Goal: Task Accomplishment & Management: Use online tool/utility

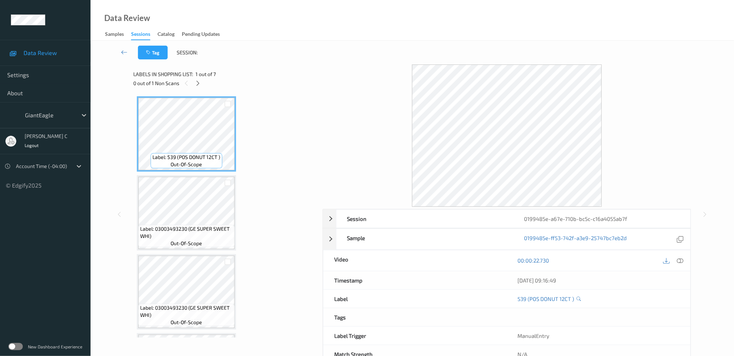
click at [194, 79] on div "0 out of 1 Non Scans" at bounding box center [225, 83] width 184 height 9
click at [196, 84] on icon at bounding box center [198, 83] width 6 height 7
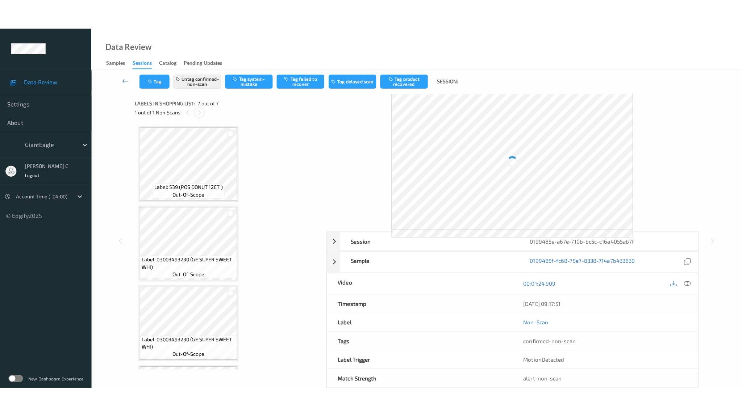
scroll to position [307, 0]
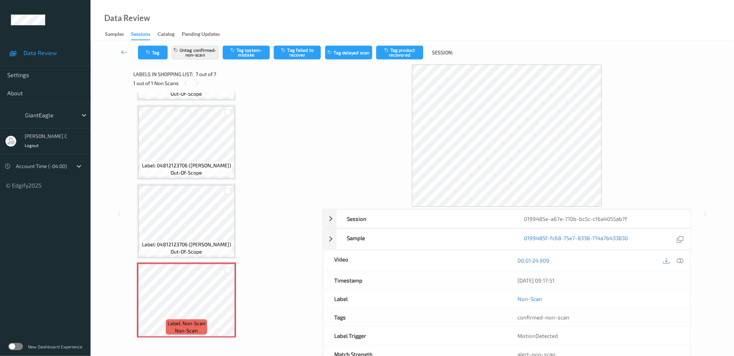
click at [680, 257] on icon at bounding box center [680, 260] width 7 height 7
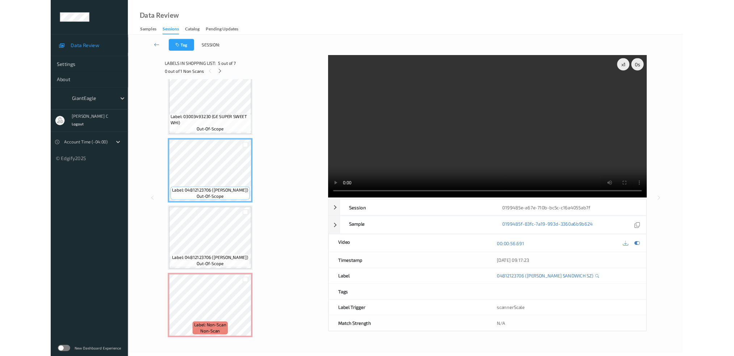
scroll to position [246, 0]
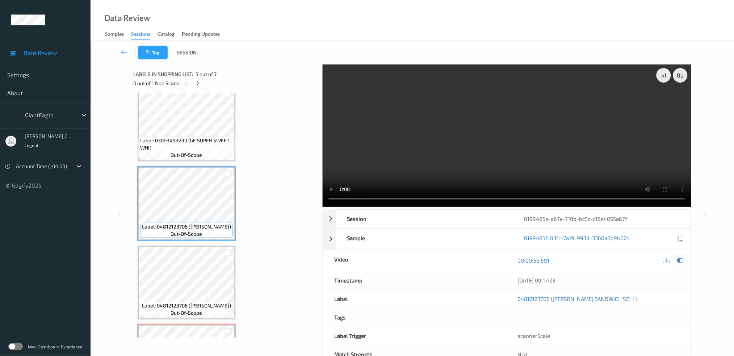
click at [679, 264] on icon at bounding box center [680, 260] width 7 height 7
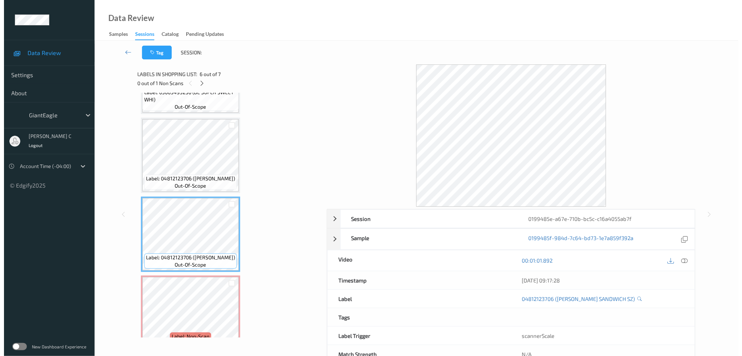
scroll to position [307, 0]
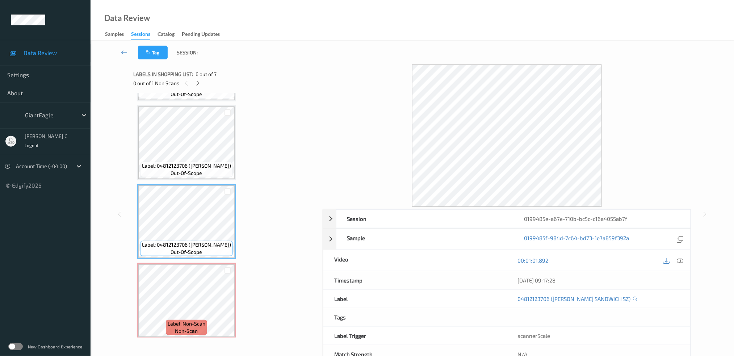
click at [678, 260] on div at bounding box center [680, 261] width 10 height 10
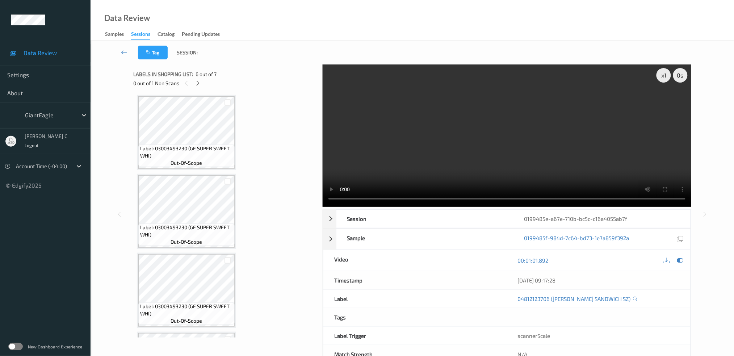
scroll to position [96, 0]
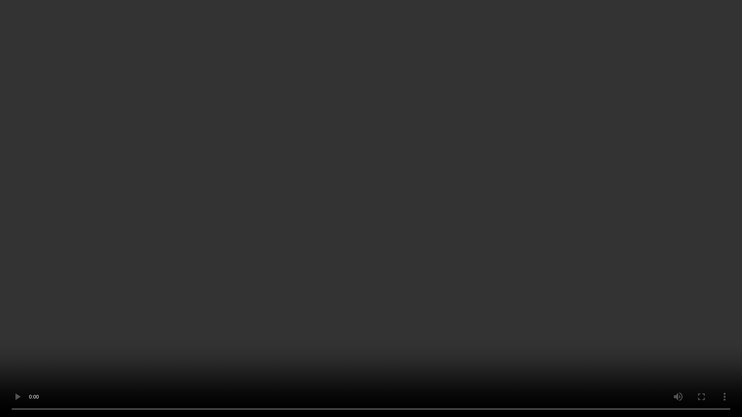
click at [667, 228] on video at bounding box center [371, 208] width 742 height 417
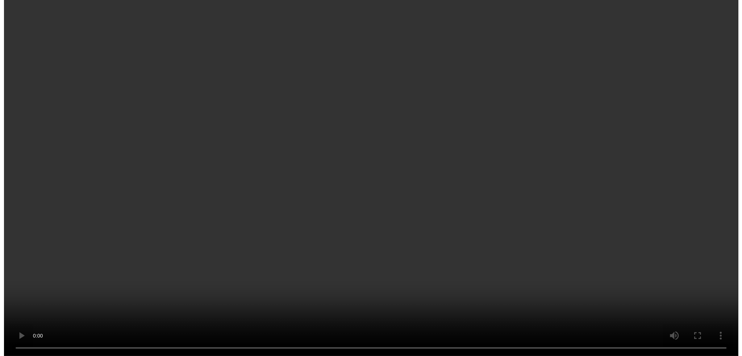
scroll to position [307, 0]
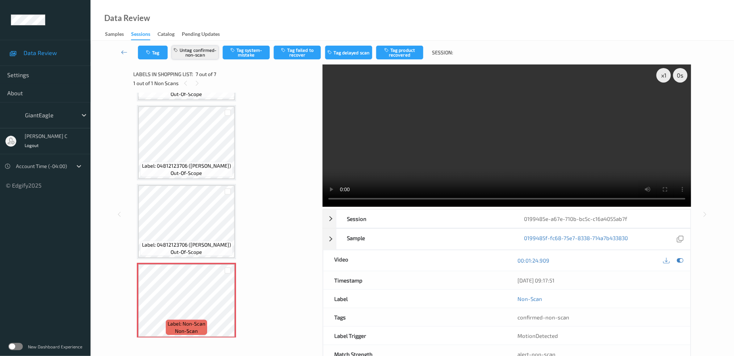
click at [211, 52] on button "Untag confirmed-non-scan" at bounding box center [195, 53] width 47 height 14
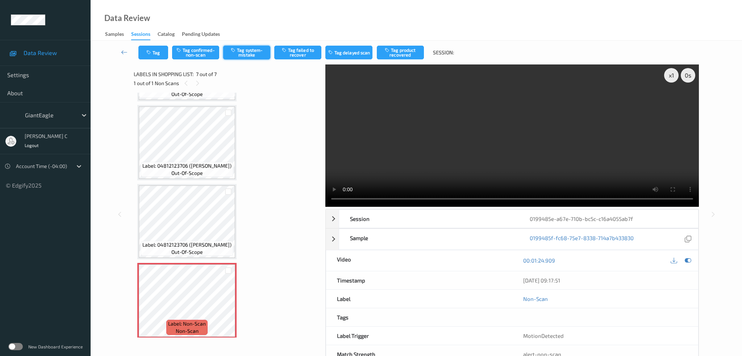
click at [251, 48] on button "Tag system-mistake" at bounding box center [246, 53] width 47 height 14
click at [156, 47] on button "Tag" at bounding box center [153, 53] width 30 height 14
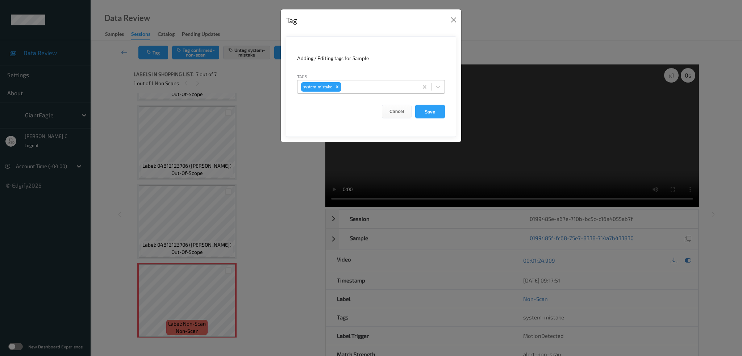
click at [356, 85] on div at bounding box center [379, 87] width 72 height 9
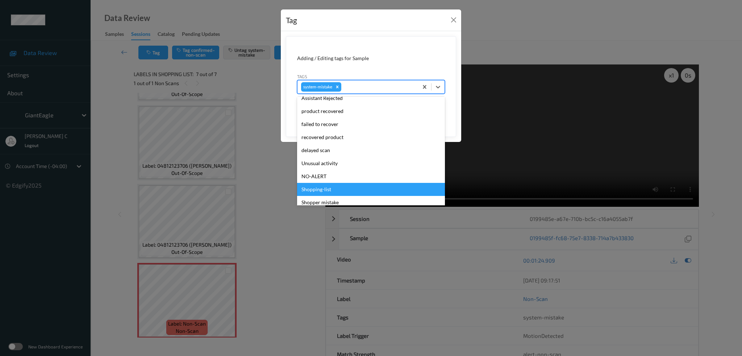
scroll to position [90, 0]
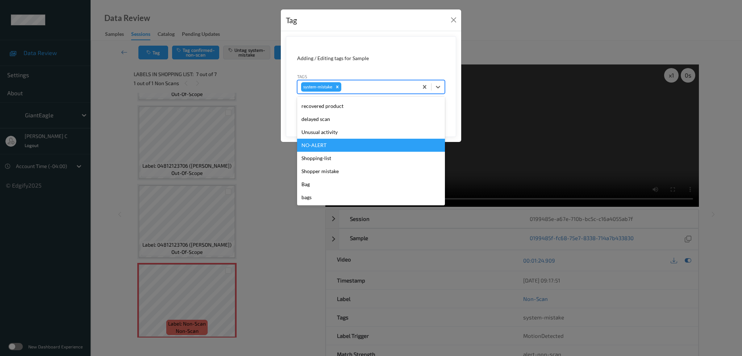
click at [336, 134] on div "Unusual activity" at bounding box center [371, 132] width 148 height 13
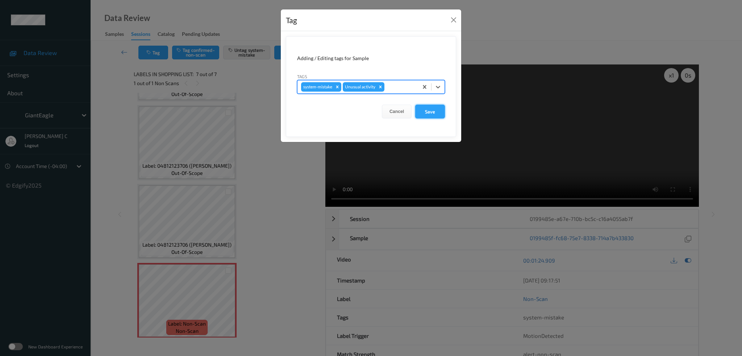
click at [443, 117] on button "Save" at bounding box center [430, 112] width 30 height 14
